Goal: Task Accomplishment & Management: Manage account settings

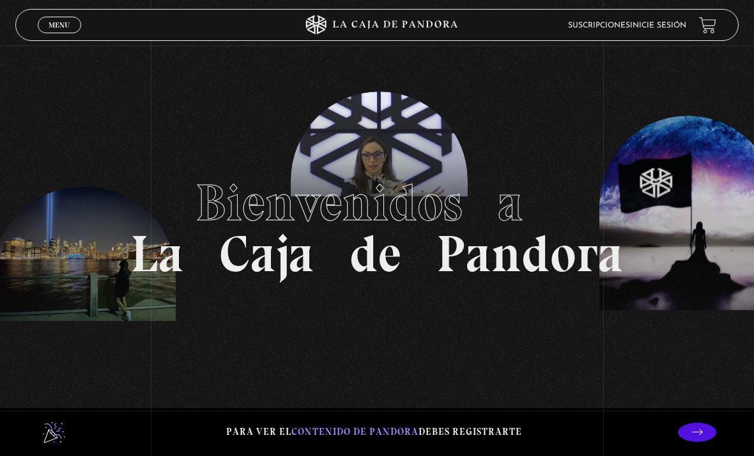
click at [656, 18] on li "Inicie sesión" at bounding box center [658, 25] width 56 height 17
click at [670, 25] on link "Inicie sesión" at bounding box center [658, 26] width 56 height 8
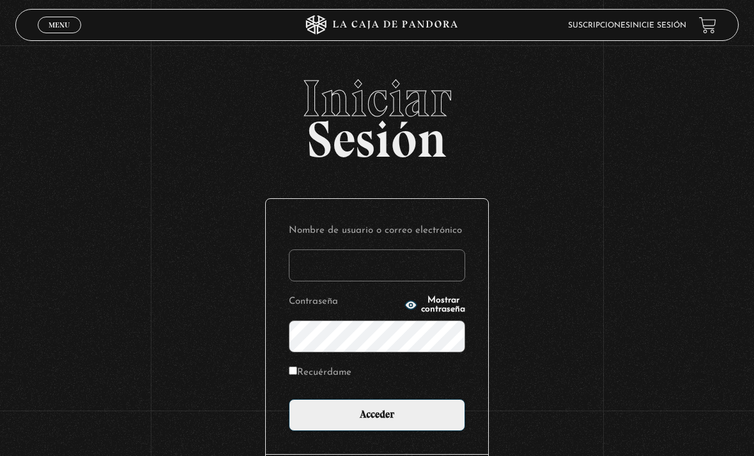
click at [401, 257] on input "Nombre de usuario o correo electrónico" at bounding box center [377, 265] width 176 height 32
type input "yorle"
click at [377, 421] on input "Acceder" at bounding box center [377, 415] width 176 height 32
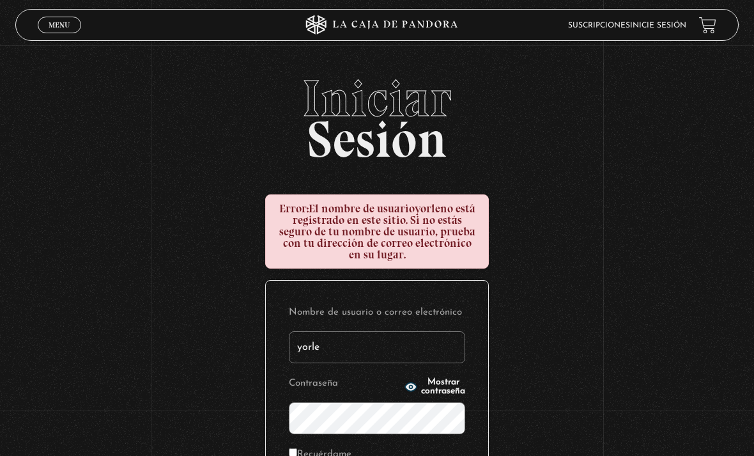
click at [342, 360] on input "yorle" at bounding box center [377, 347] width 176 height 32
type input "yorlenymata@hotmail.com"
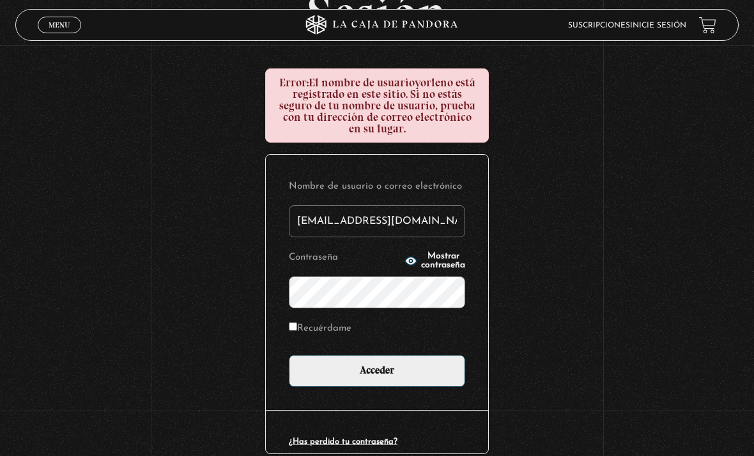
scroll to position [153, 0]
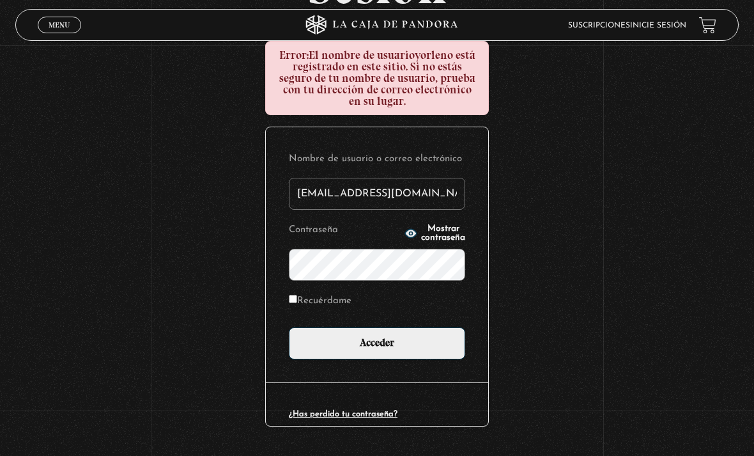
click at [431, 239] on span "Mostrar contraseña" at bounding box center [443, 233] width 44 height 18
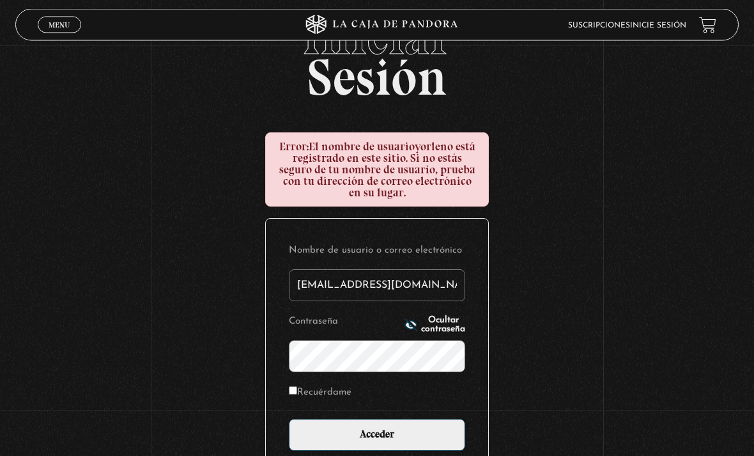
scroll to position [63, 0]
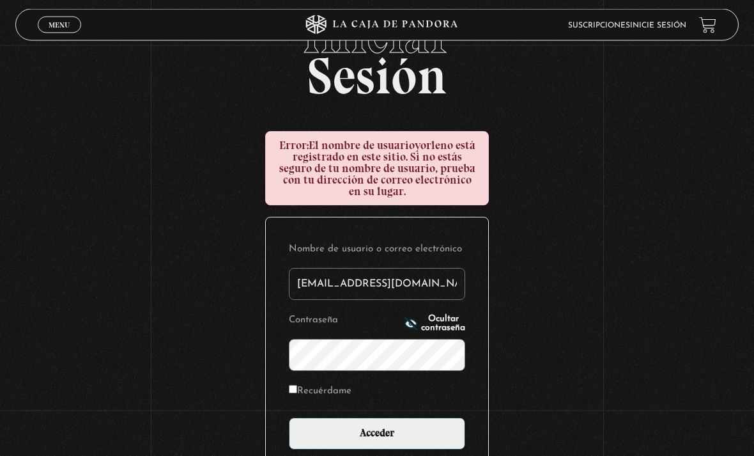
click at [447, 290] on input "yorlenymata@hotmail.com" at bounding box center [377, 284] width 176 height 32
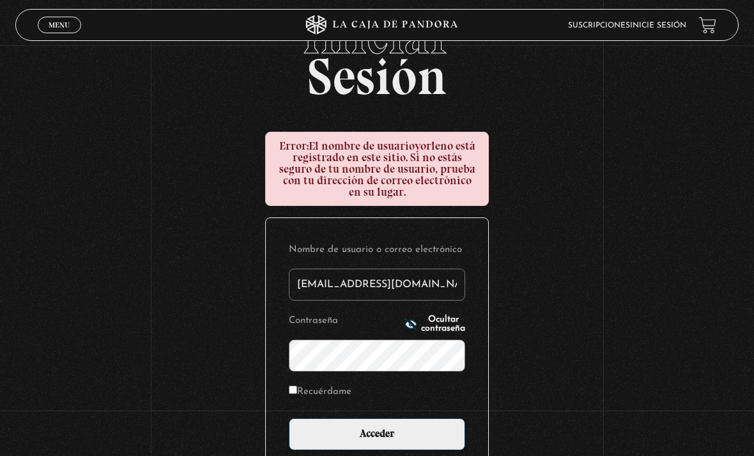
click at [422, 433] on input "Acceder" at bounding box center [377, 434] width 176 height 32
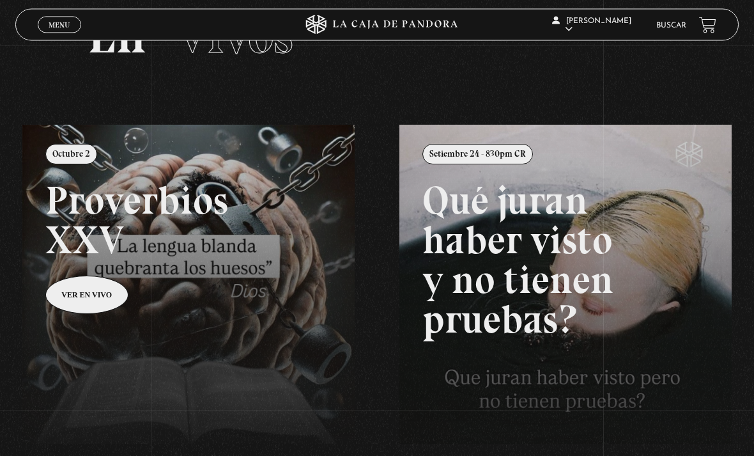
scroll to position [78, 0]
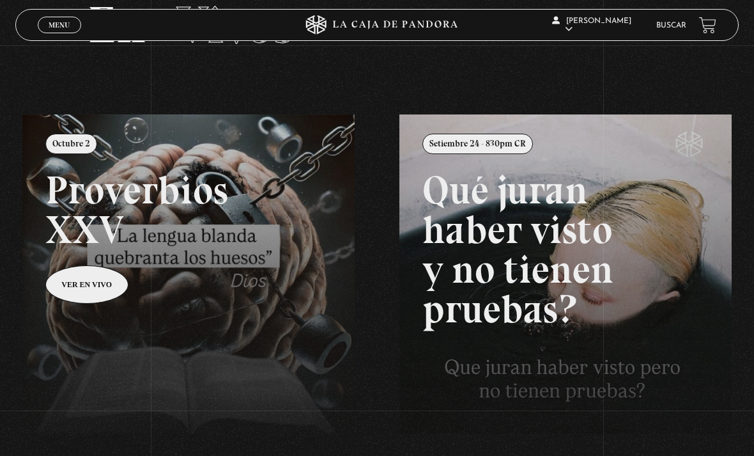
click at [270, 310] on link at bounding box center [399, 342] width 754 height 456
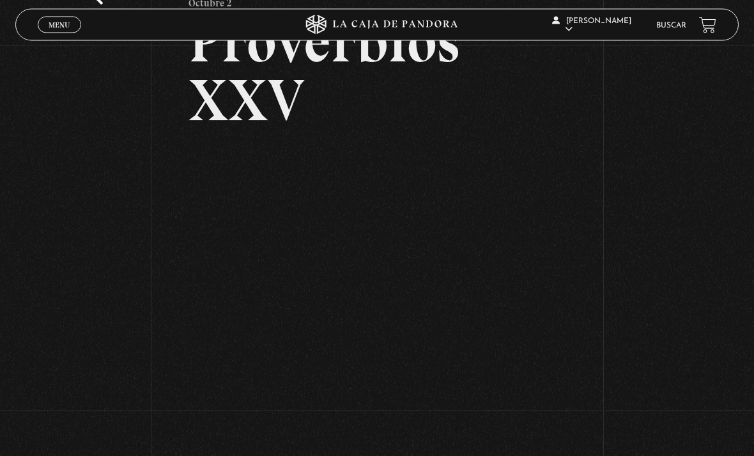
scroll to position [104, 0]
click at [138, 114] on div "Volver [DATE] Proverbios XXV" at bounding box center [377, 183] width 754 height 484
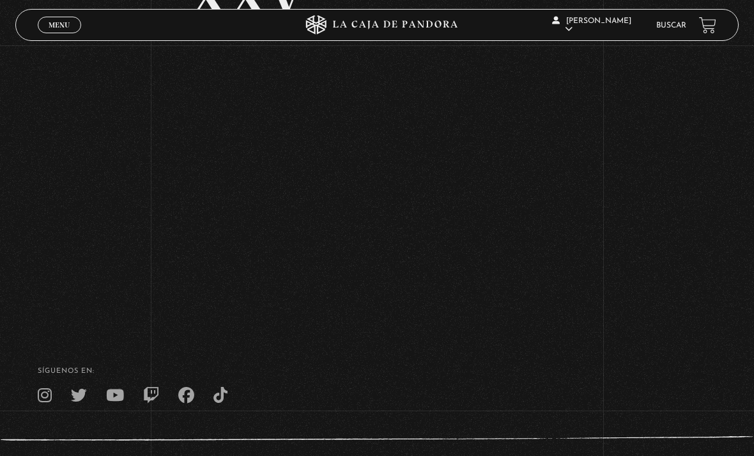
scroll to position [237, 0]
